Goal: Information Seeking & Learning: Learn about a topic

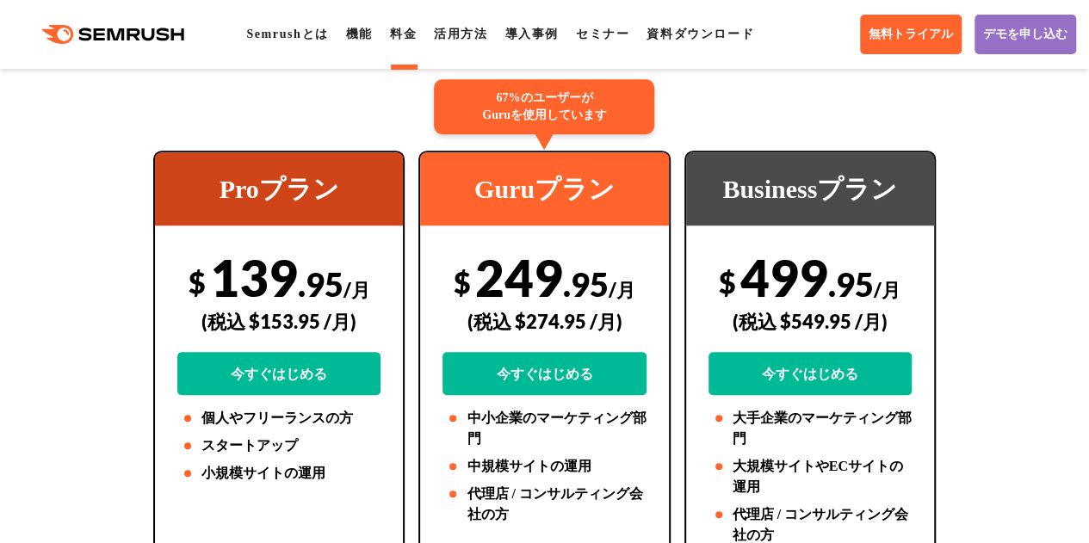
scroll to position [349, 0]
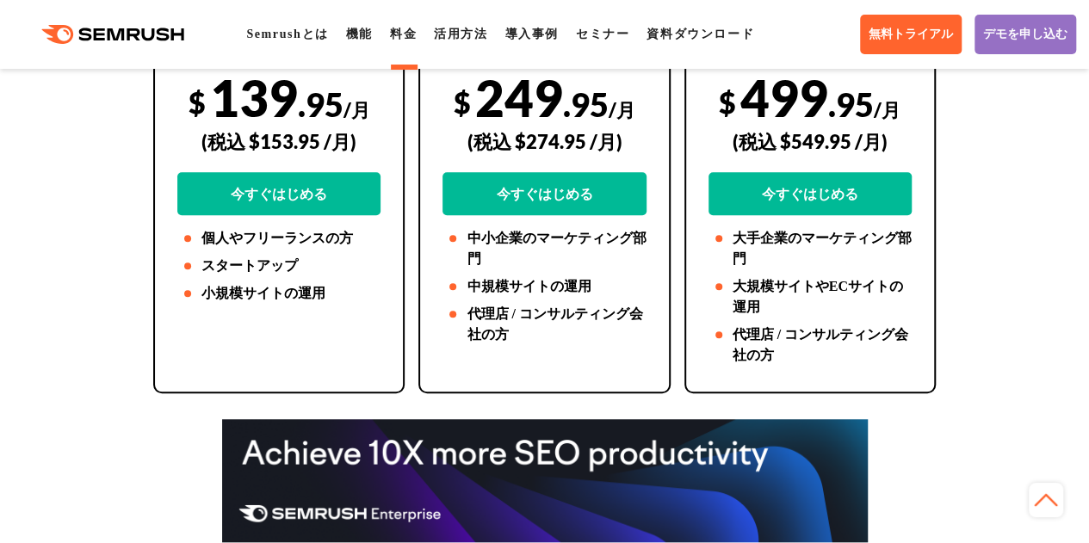
click at [456, 386] on div "67%のユーザーが Guruを使用しています Guruプラン $ 249 .95 /月 (税込 $274.95 /月) 今すぐはじめる 中小企業のマーケティン…" at bounding box center [543, 182] width 251 height 423
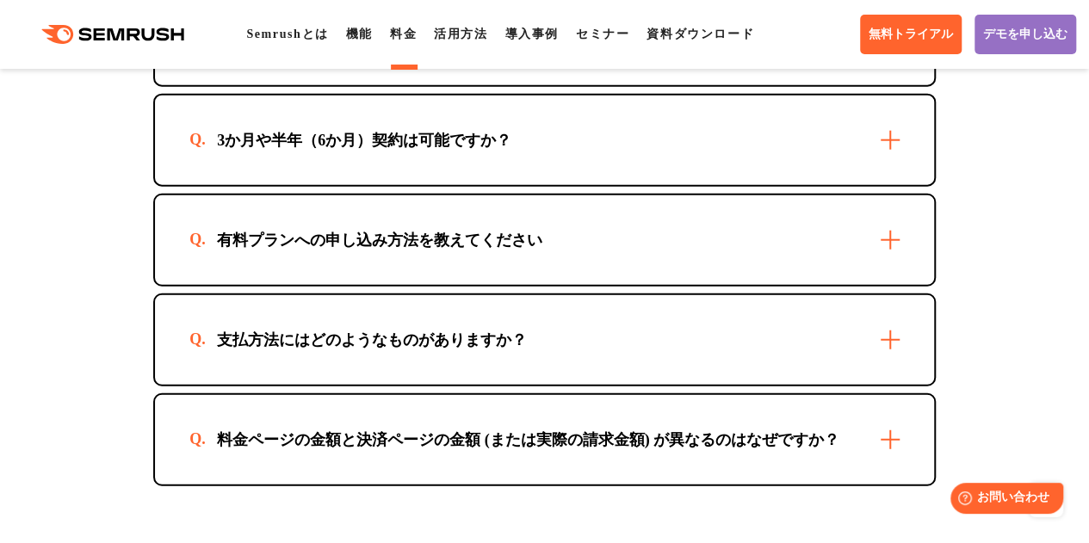
scroll to position [5355, 0]
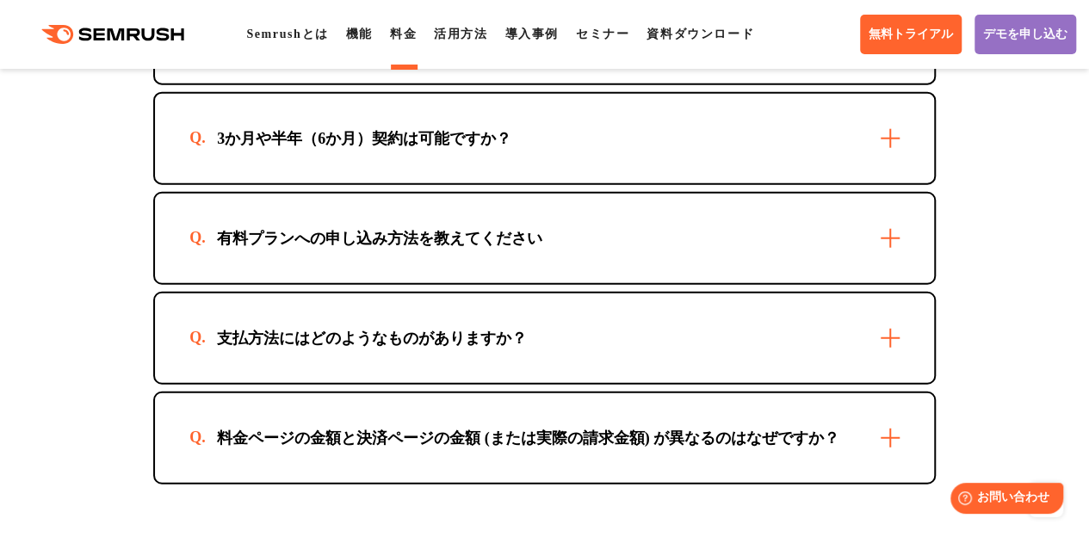
click at [376, 349] on div "支払方法にはどのようなものがありますか？" at bounding box center [371, 338] width 365 height 21
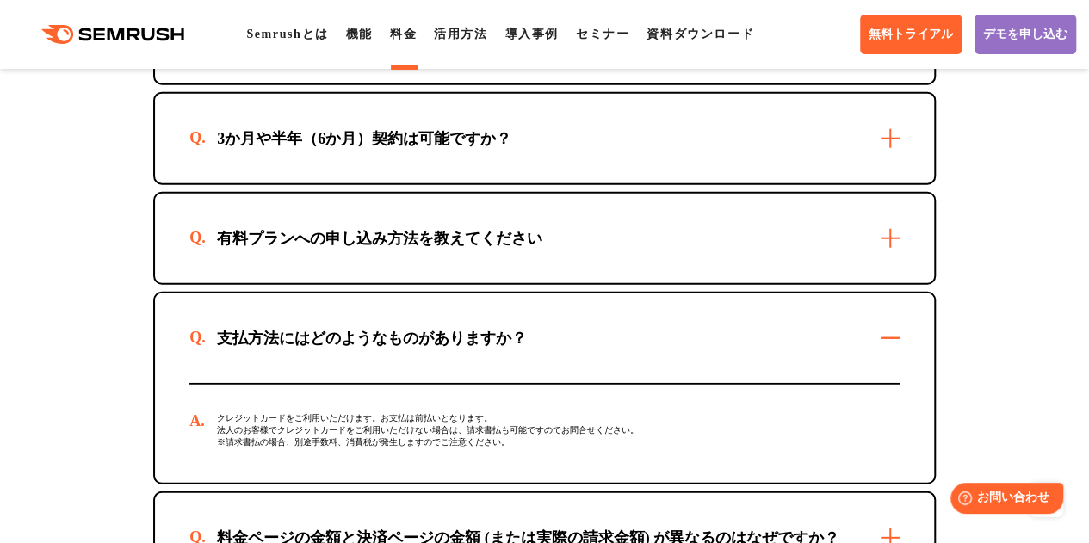
click at [396, 249] on div "有料プランへの申し込み方法を教えてください" at bounding box center [379, 238] width 380 height 21
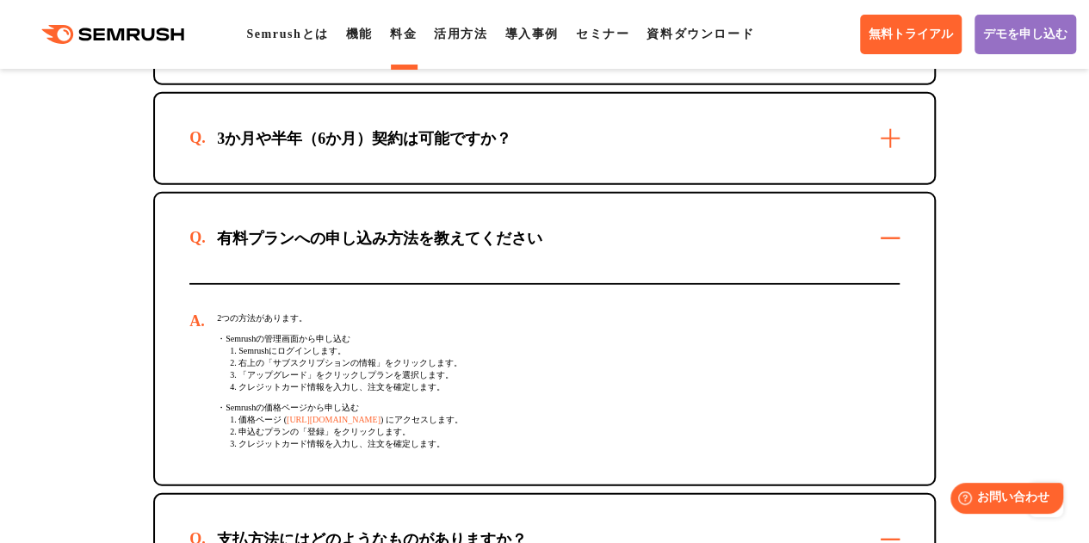
click at [353, 183] on div "3か月や半年（6か月）契約は可能ですか？" at bounding box center [544, 138] width 779 height 89
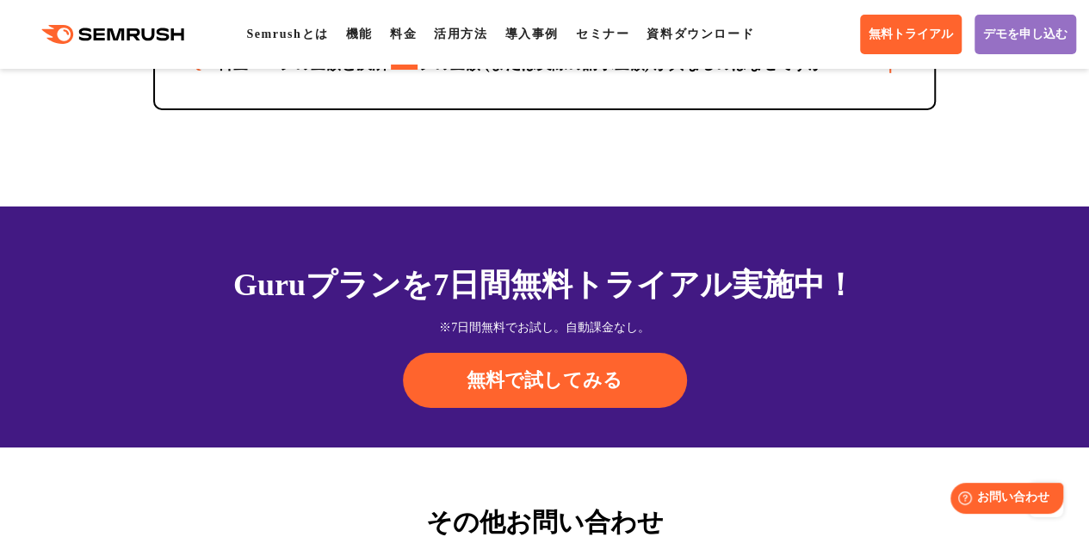
scroll to position [6109, 0]
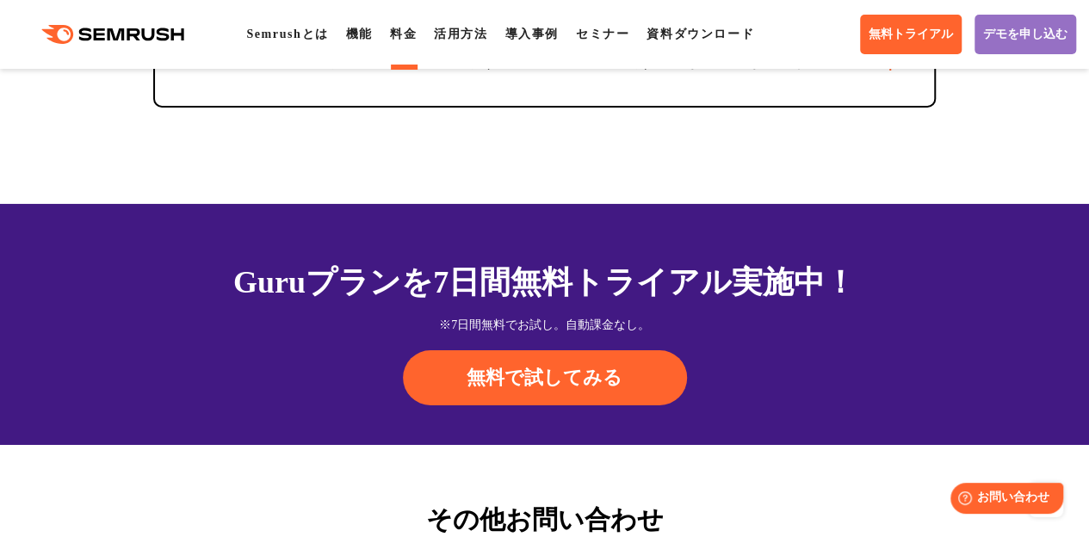
click at [444, 106] on div "料金ページの金額と決済ページの金額 (または実際の請求金額) が異なるのはなぜですか？" at bounding box center [544, 60] width 779 height 89
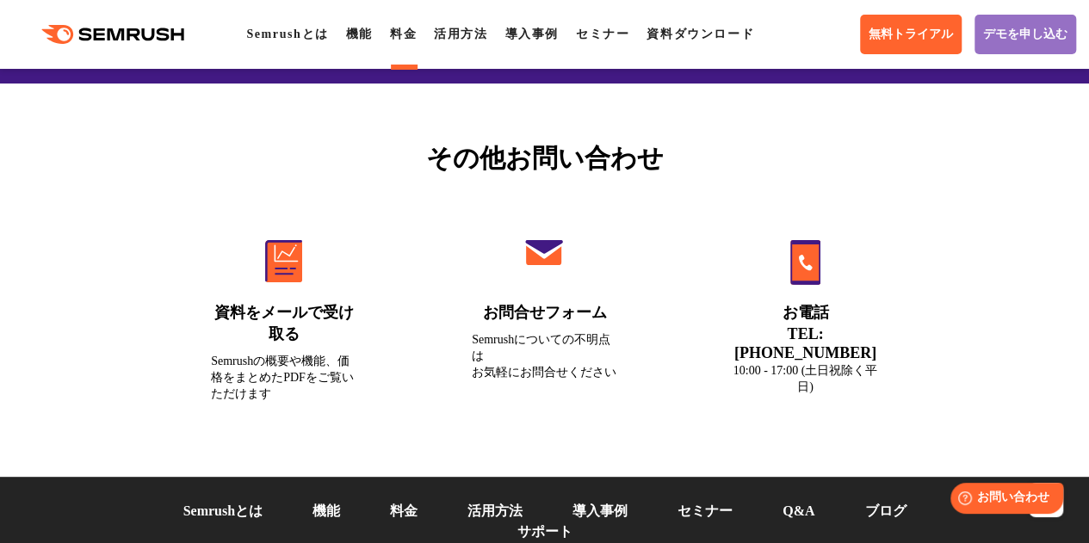
scroll to position [7030, 0]
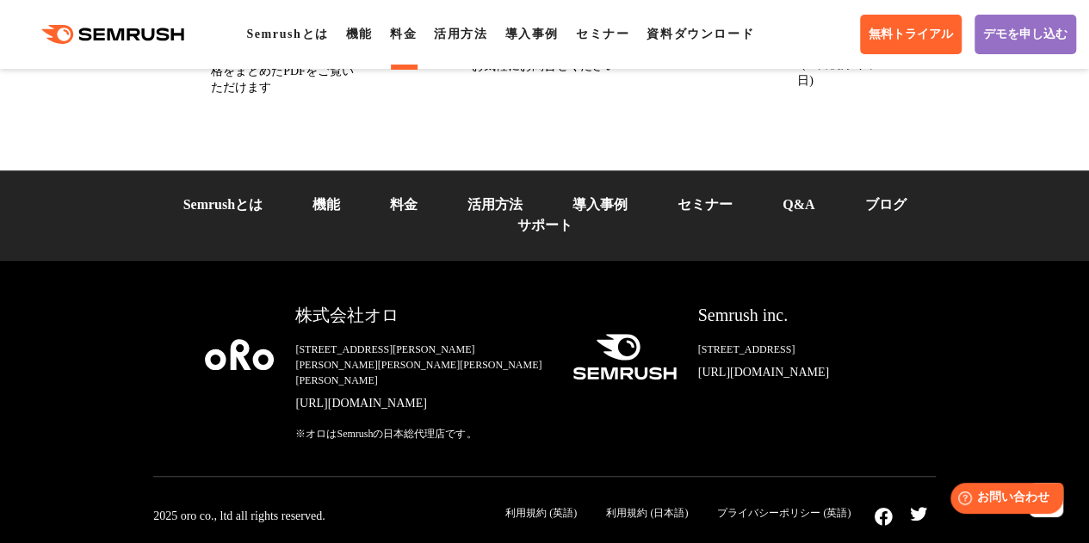
click at [329, 197] on link "機能" at bounding box center [326, 204] width 28 height 15
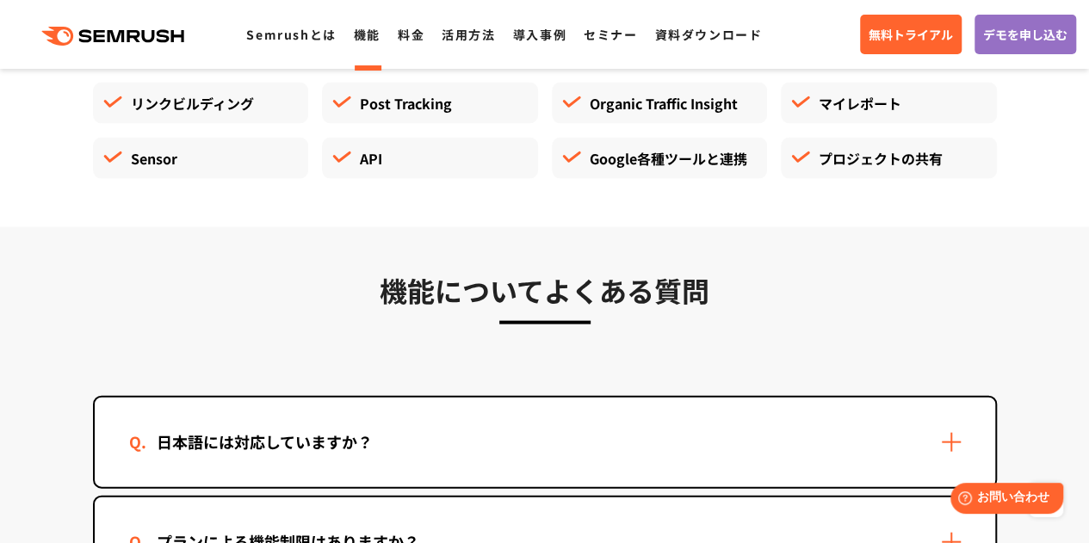
scroll to position [4936, 0]
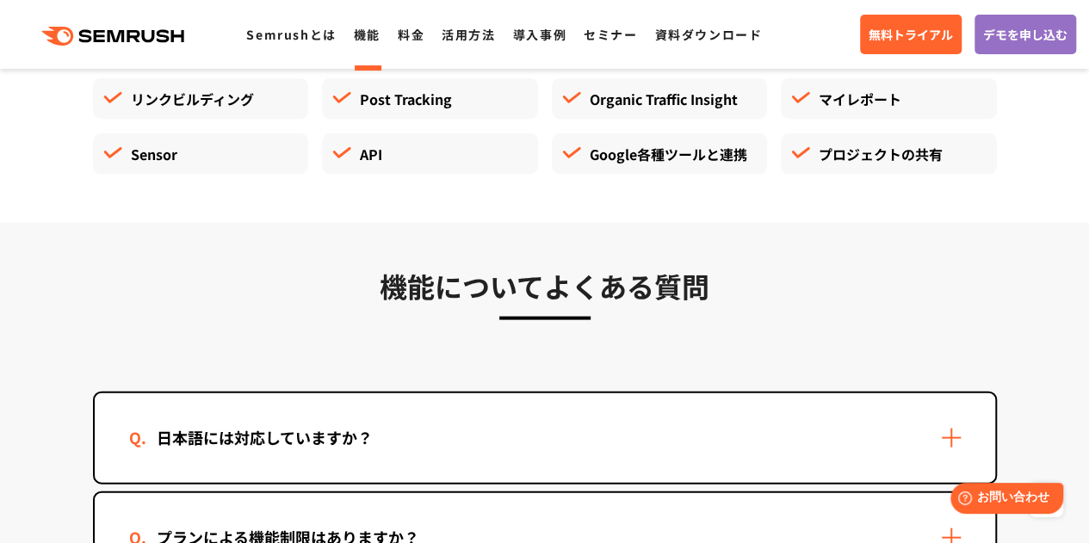
click at [355, 463] on div "日本語には対応していますか？" at bounding box center [545, 437] width 900 height 89
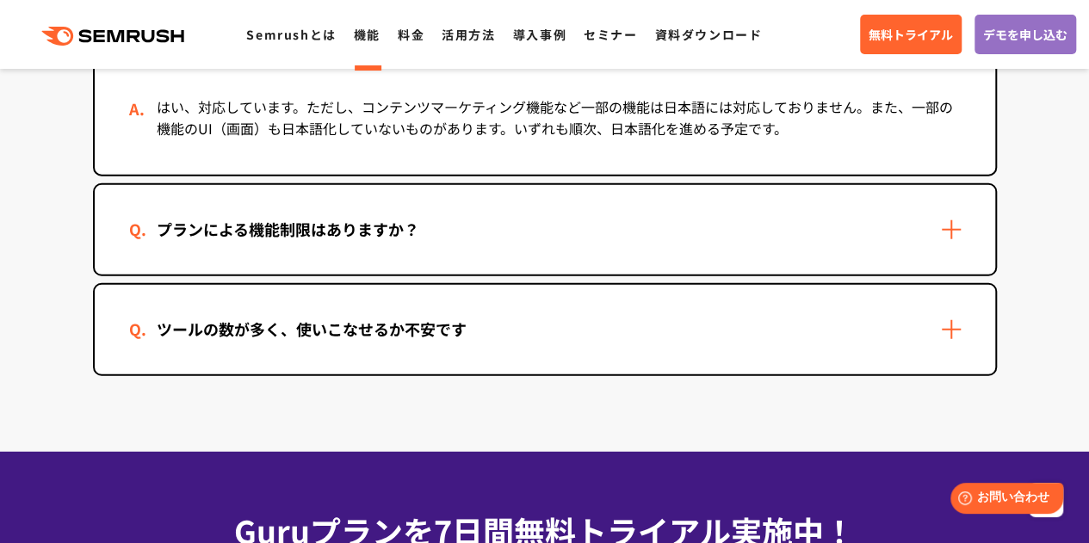
scroll to position [5346, 0]
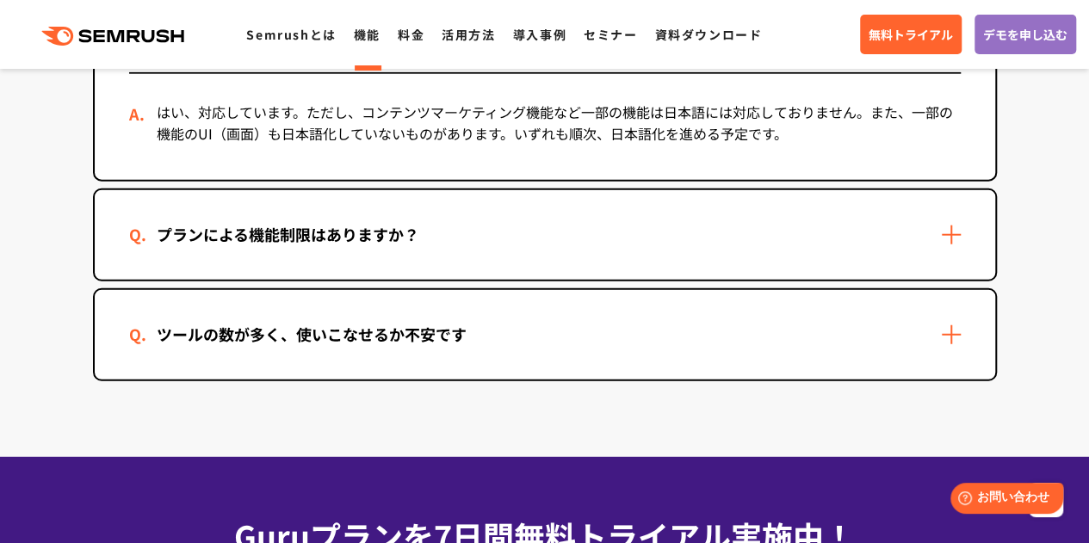
click at [327, 241] on div "プランによる機能制限はありますか？" at bounding box center [288, 234] width 318 height 25
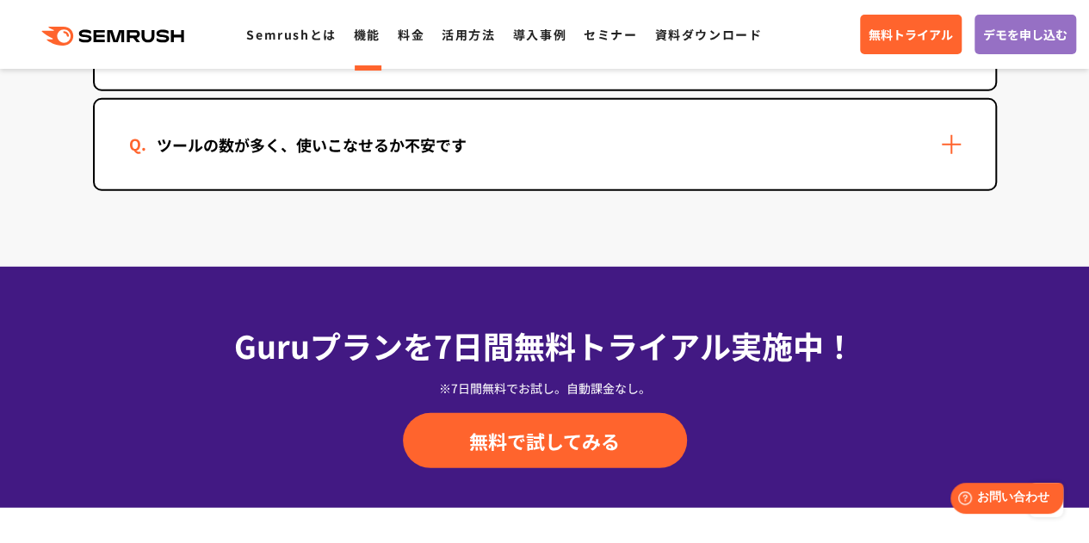
scroll to position [5569, 0]
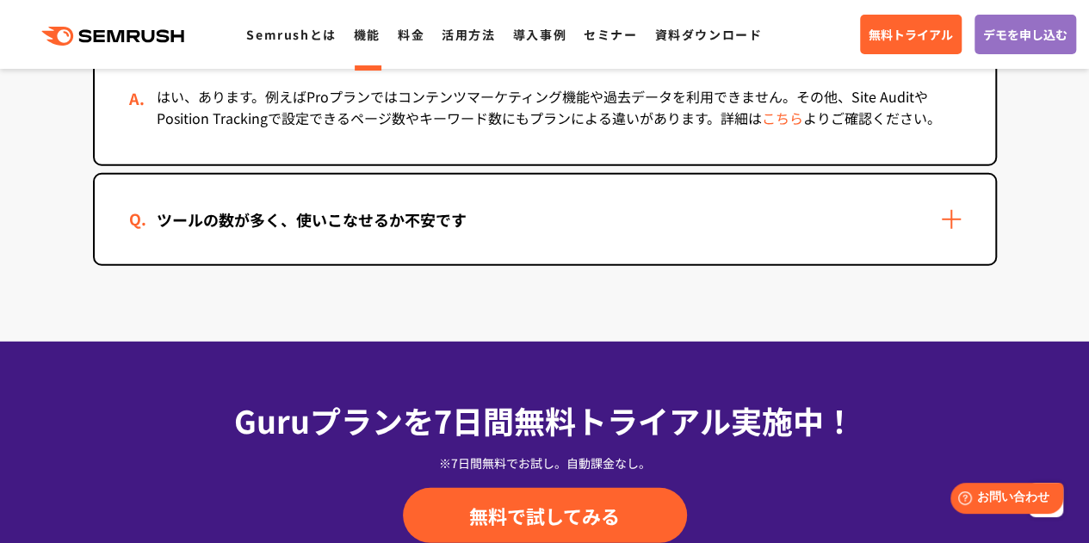
click at [780, 122] on link "こちら" at bounding box center [782, 118] width 41 height 21
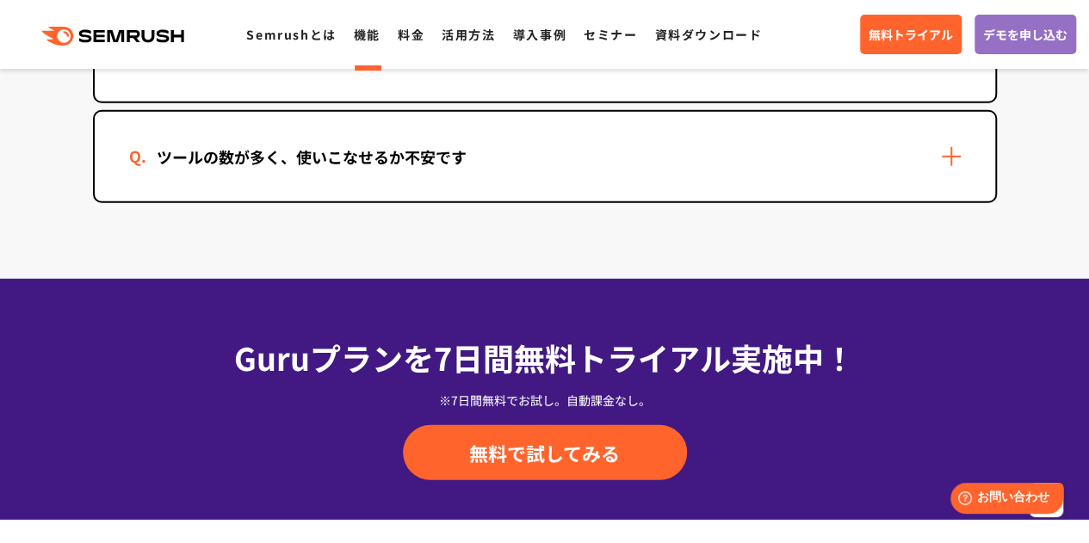
scroll to position [5631, 0]
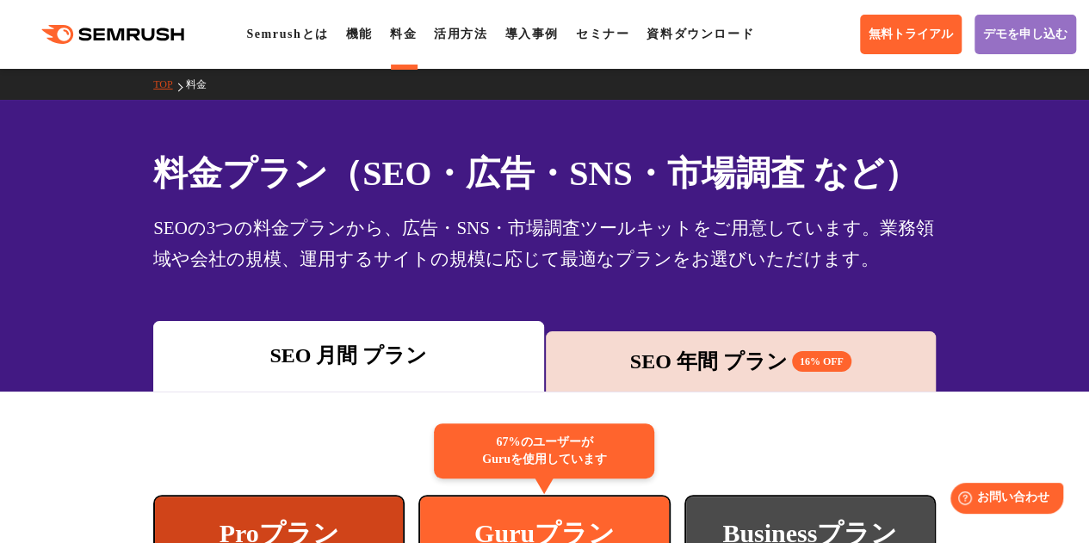
click at [689, 358] on div "SEO 年間 プラン 16% OFF" at bounding box center [740, 361] width 373 height 31
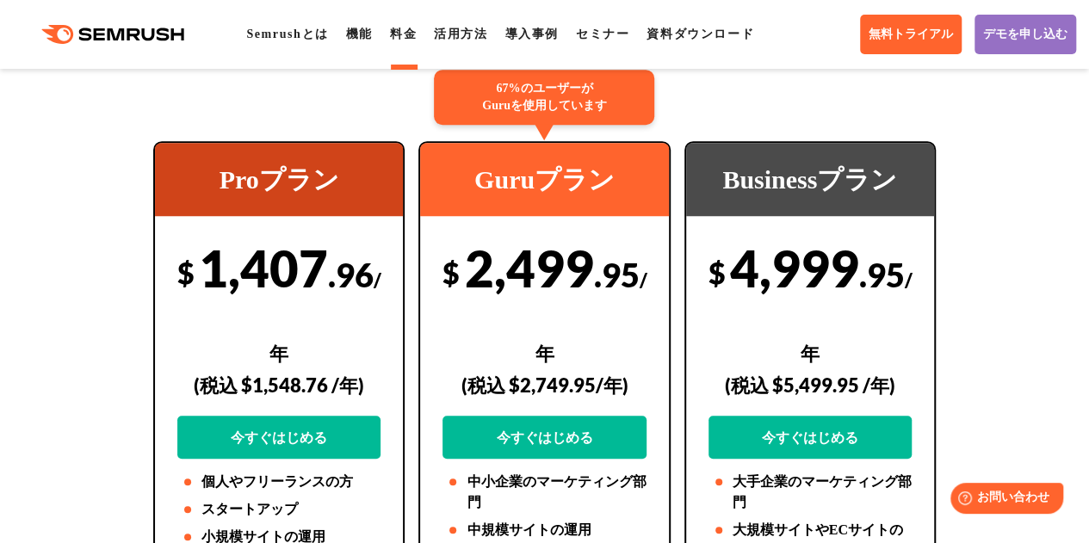
scroll to position [355, 0]
